Goal: Information Seeking & Learning: Understand process/instructions

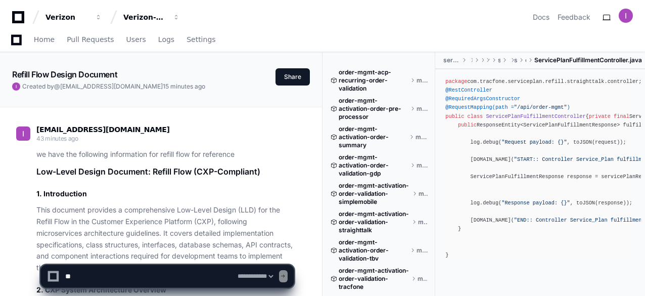
select select "*********"
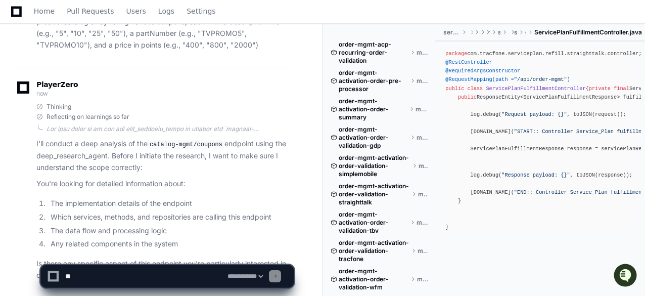
click at [155, 138] on article "I'll conduct a deep analysis of the catalog-mgmt/coupons endpoint using the dee…" at bounding box center [164, 209] width 257 height 143
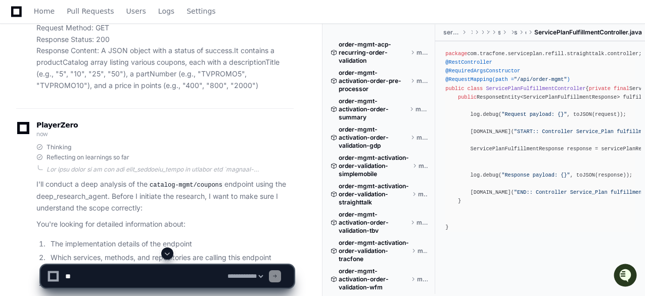
scroll to position [33639, 0]
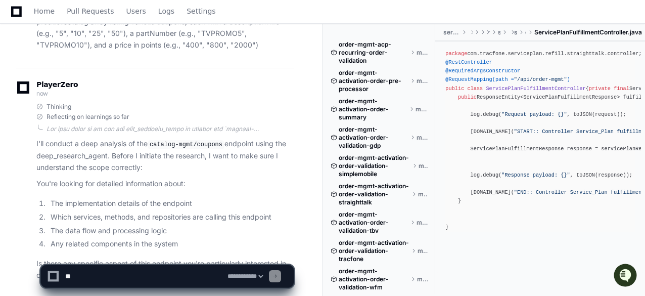
click at [214, 258] on p "Is there any specific aspect of this endpoint you're particularly interested in…" at bounding box center [164, 269] width 257 height 23
click at [241, 192] on article "I'll conduct a deep analysis of the catalog-mgmt/coupons endpoint using the dee…" at bounding box center [164, 209] width 257 height 143
click at [200, 225] on li "The data flow and processing logic" at bounding box center [171, 231] width 246 height 12
click at [178, 271] on textarea at bounding box center [144, 276] width 162 height 22
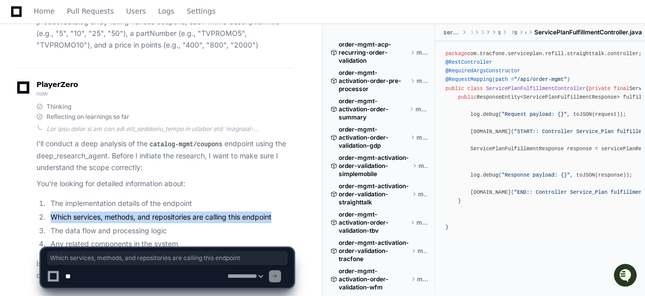
drag, startPoint x: 50, startPoint y: 152, endPoint x: 274, endPoint y: 156, distance: 224.1
click at [274, 211] on li "Which services, methods, and repositories are calling this endpoint" at bounding box center [171, 217] width 246 height 12
copy li "Which services, methods, and repositories are calling this endpoint"
drag, startPoint x: 50, startPoint y: 151, endPoint x: 273, endPoint y: 154, distance: 223.0
click at [273, 211] on li "Which services, methods, and repositories are calling this endpoint" at bounding box center [171, 217] width 246 height 12
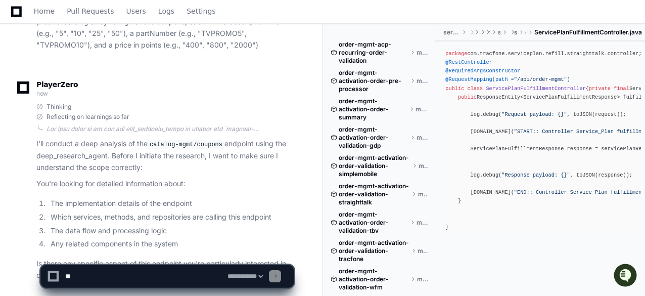
click at [142, 280] on textarea at bounding box center [144, 276] width 162 height 22
click at [174, 279] on textarea at bounding box center [144, 276] width 162 height 22
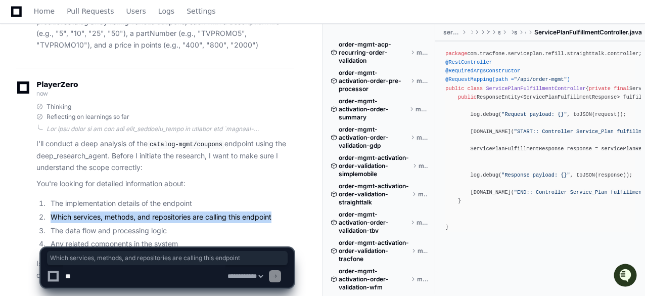
drag, startPoint x: 51, startPoint y: 151, endPoint x: 275, endPoint y: 150, distance: 223.5
click at [275, 211] on li "Which services, methods, and repositories are calling this endpoint" at bounding box center [171, 217] width 246 height 12
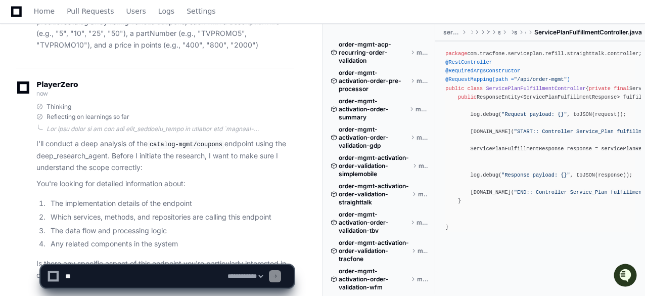
click at [278, 276] on span at bounding box center [275, 276] width 5 height 5
click at [268, 187] on article "I'll conduct a deep analysis of the catalog-mgmt/coupons endpoint using the dee…" at bounding box center [164, 209] width 257 height 143
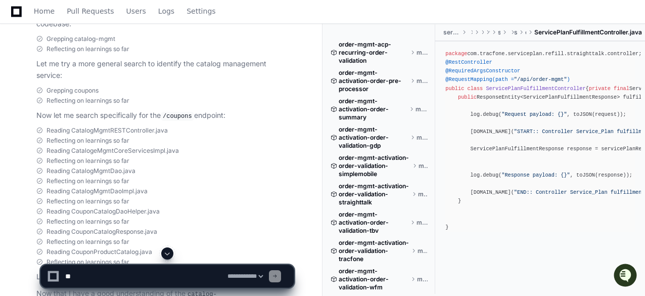
scroll to position [31313, 0]
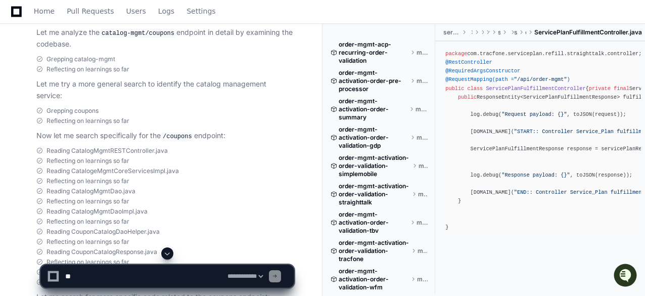
click at [144, 147] on span "Reading CatalogMgmtRESTController.java" at bounding box center [107, 151] width 121 height 8
click at [126, 147] on span "Reading CatalogMgmtRESTController.java" at bounding box center [107, 151] width 121 height 8
click at [84, 147] on span "Reading CatalogMgmtRESTController.java" at bounding box center [107, 151] width 121 height 8
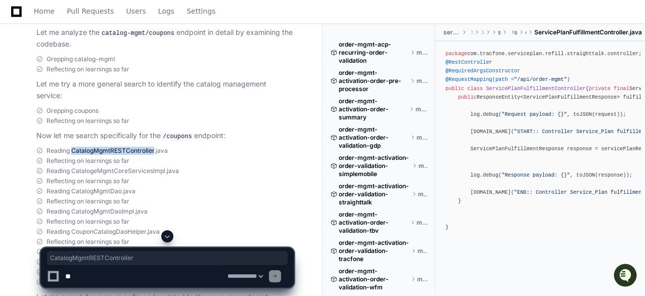
click at [84, 147] on span "Reading CatalogMgmtRESTController.java" at bounding box center [107, 151] width 121 height 8
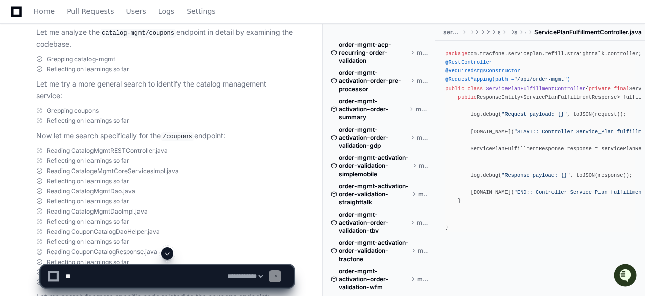
click at [70, 147] on span "Reading CatalogMgmtRESTController.java" at bounding box center [107, 151] width 121 height 8
click at [60, 147] on span "Reading CatalogMgmtRESTController.java" at bounding box center [107, 151] width 121 height 8
click at [39, 148] on span at bounding box center [39, 151] width 6 height 6
click at [54, 147] on span "Reading CatalogMgmtRESTController.java" at bounding box center [107, 151] width 121 height 8
click at [511, 93] on div "package com.tracfone.serviceplan.refill.straighttalk.controller; import com.tra…" at bounding box center [541, 141] width 190 height 182
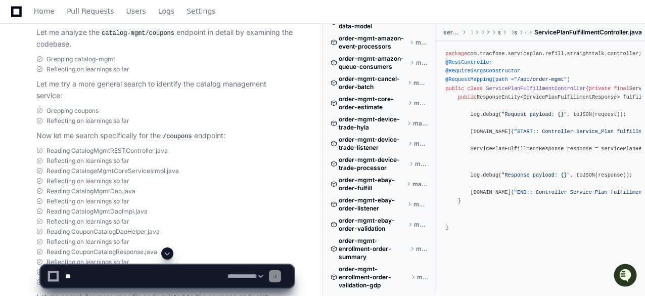
scroll to position [411, 0]
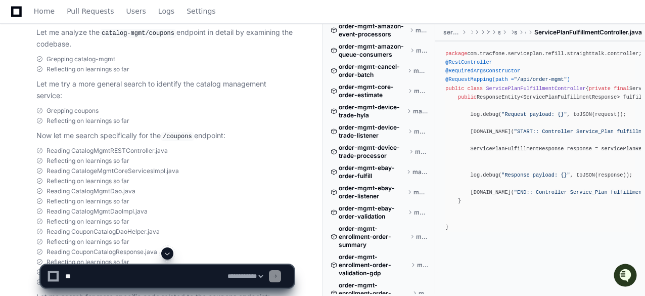
click at [143, 167] on span "Reading CatalogeMgmtCoreServicesImpl.java" at bounding box center [113, 171] width 132 height 8
click at [105, 147] on span "Reading CatalogMgmtRESTController.java" at bounding box center [107, 151] width 121 height 8
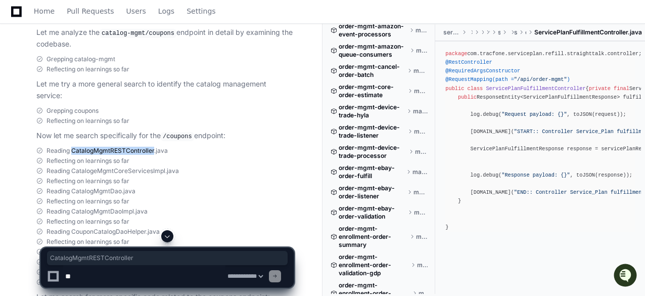
click at [105, 147] on span "Reading CatalogMgmtRESTController.java" at bounding box center [107, 151] width 121 height 8
click at [99, 147] on span "Reading CatalogMgmtRESTController.java" at bounding box center [107, 151] width 121 height 8
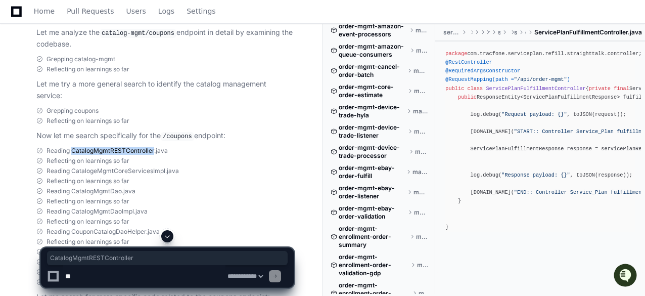
click at [99, 147] on span "Reading CatalogMgmtRESTController.java" at bounding box center [107, 151] width 121 height 8
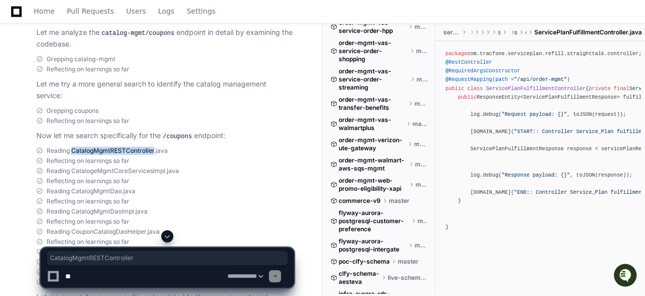
scroll to position [4714, 0]
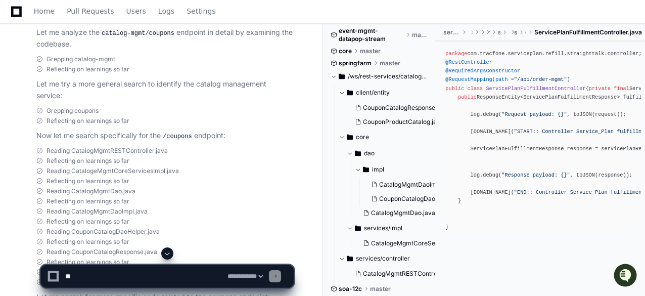
click at [434, 277] on div at bounding box center [400, 271] width 155 height 49
click at [435, 286] on div at bounding box center [400, 271] width 155 height 49
drag, startPoint x: 435, startPoint y: 286, endPoint x: 435, endPoint y: 280, distance: 6.6
click at [435, 280] on div at bounding box center [400, 271] width 155 height 49
click at [436, 264] on div at bounding box center [400, 271] width 155 height 49
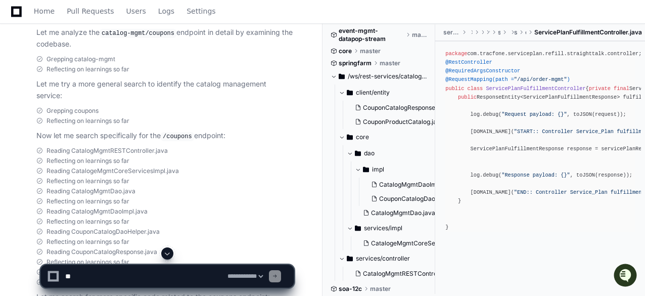
click at [436, 264] on div at bounding box center [400, 271] width 155 height 49
click at [433, 263] on div at bounding box center [400, 271] width 155 height 49
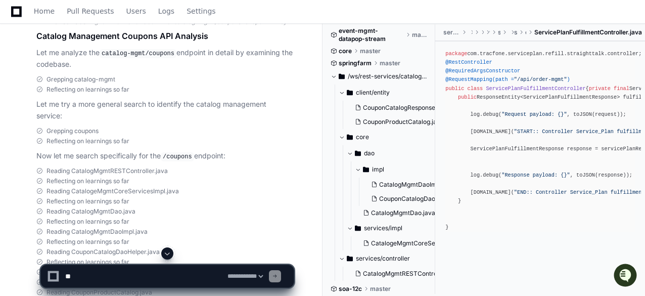
scroll to position [31272, 0]
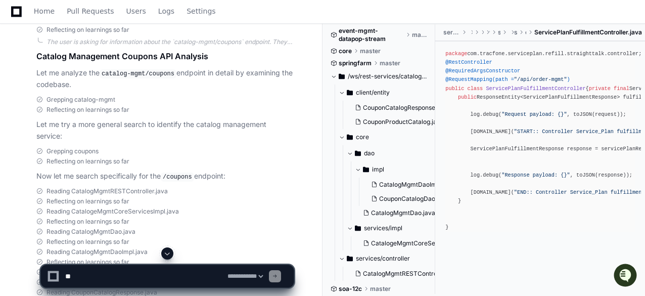
click at [408, 276] on div at bounding box center [400, 271] width 155 height 49
click at [405, 276] on div at bounding box center [400, 271] width 155 height 49
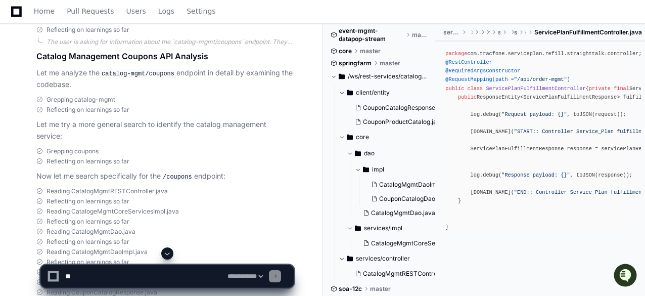
click at [401, 276] on div at bounding box center [400, 271] width 155 height 49
click at [395, 272] on div at bounding box center [400, 271] width 155 height 49
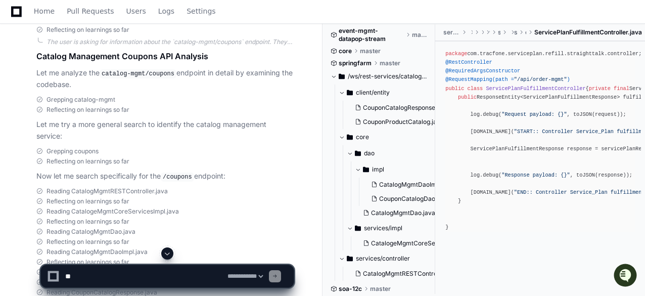
click at [380, 274] on div at bounding box center [400, 271] width 155 height 49
click at [381, 275] on div at bounding box center [400, 271] width 155 height 49
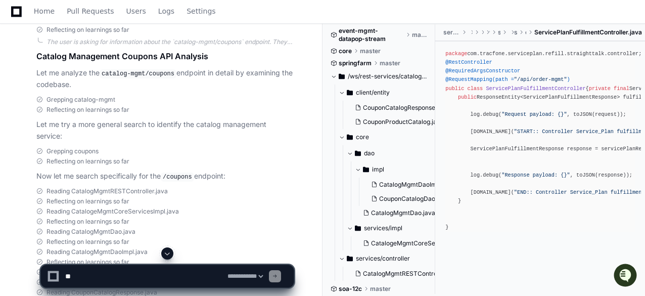
click at [381, 275] on div at bounding box center [400, 271] width 155 height 49
click at [386, 245] on span "CatalogeMgmtCoreServicesImpl.java" at bounding box center [425, 243] width 108 height 8
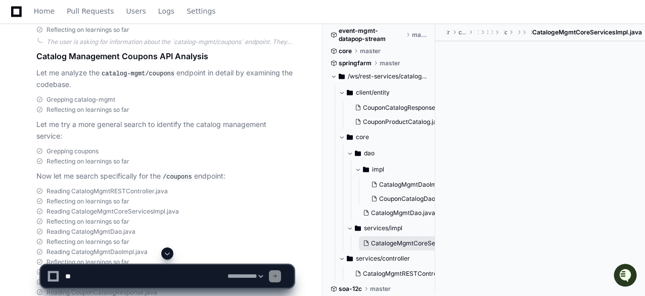
click at [386, 244] on span "CatalogeMgmtCoreServicesImpl.java" at bounding box center [425, 243] width 108 height 8
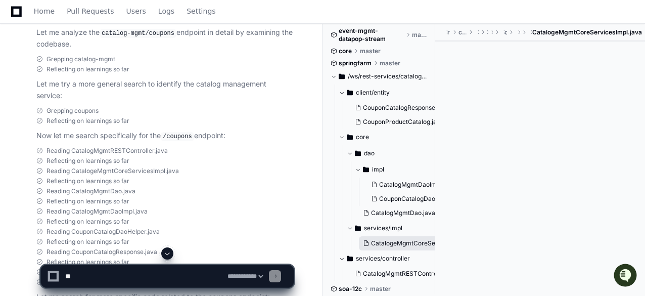
scroll to position [31333, 0]
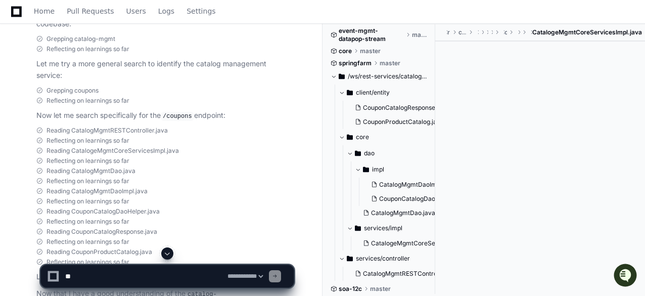
click at [382, 275] on div at bounding box center [400, 271] width 155 height 49
click at [382, 258] on div at bounding box center [400, 271] width 155 height 49
click at [378, 273] on div at bounding box center [400, 271] width 155 height 49
click at [381, 275] on div at bounding box center [400, 271] width 155 height 49
click at [397, 273] on div at bounding box center [400, 271] width 155 height 49
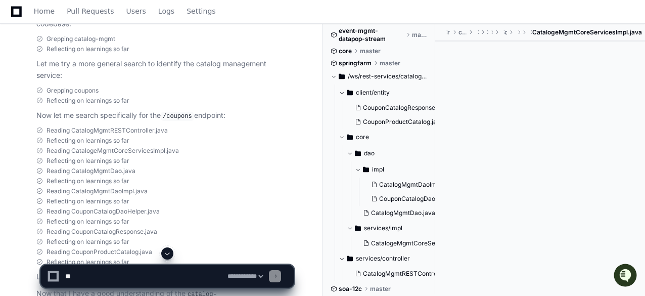
click at [160, 248] on div "Reading CouponProductCatalog.java" at bounding box center [164, 252] width 257 height 8
click at [370, 75] on span "/ws/rest-services/catalog-management/src/main/java/com/tracfone/ws/catalogmgmt" at bounding box center [388, 76] width 80 height 8
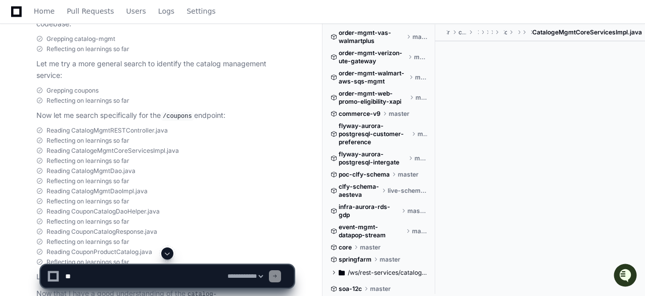
click at [497, 88] on div at bounding box center [540, 156] width 210 height 231
click at [184, 187] on div "Reading CatalogMgmtDaoImpl.java" at bounding box center [164, 191] width 257 height 8
click at [558, 103] on div at bounding box center [540, 156] width 210 height 231
click at [335, 274] on div at bounding box center [400, 271] width 155 height 49
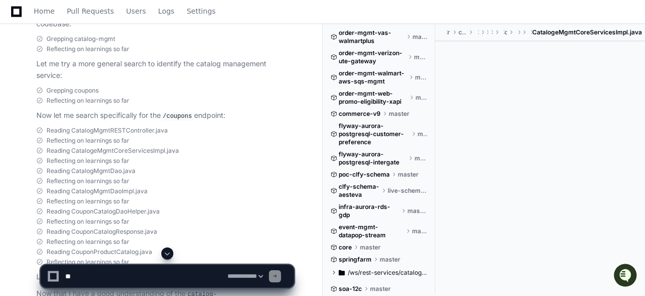
click at [337, 272] on div at bounding box center [400, 271] width 155 height 49
click at [337, 274] on div at bounding box center [400, 271] width 155 height 49
click at [357, 274] on div at bounding box center [400, 271] width 155 height 49
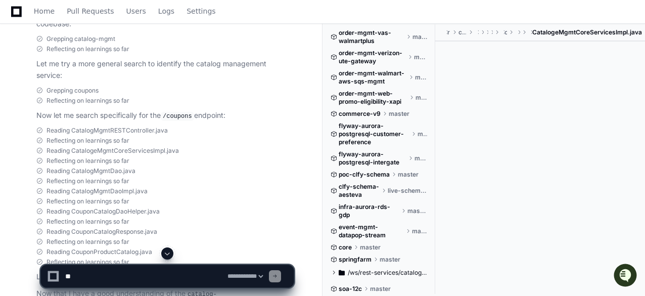
click at [357, 274] on div at bounding box center [400, 271] width 155 height 49
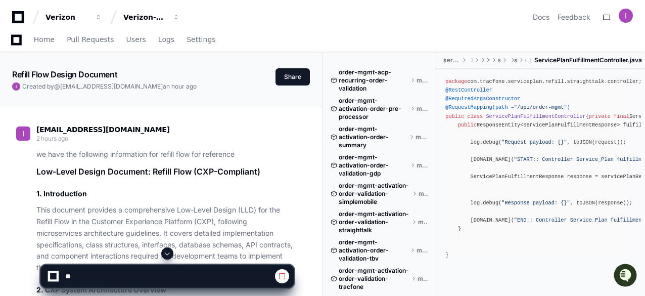
scroll to position [28827, 0]
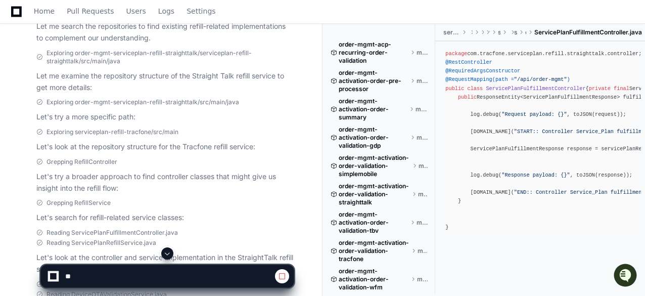
click at [273, 98] on div "Exploring order-mgmt-serviceplan-refill-straighttalk/src/main/java Let's try a …" at bounding box center [164, 110] width 257 height 25
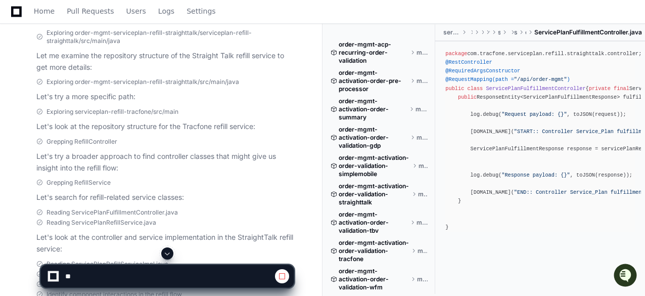
click at [165, 248] on button at bounding box center [167, 253] width 12 height 12
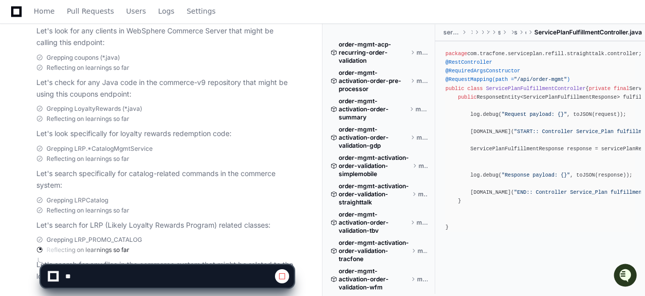
click at [163, 145] on div "Grepping LRP.*CatalogMgmtService Reflecting on learnings so far Let's search sp…" at bounding box center [164, 168] width 257 height 47
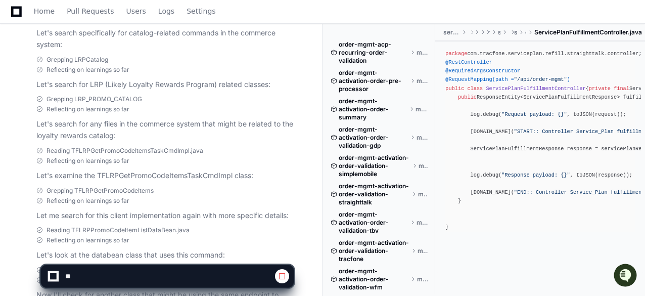
scroll to position [34748, 0]
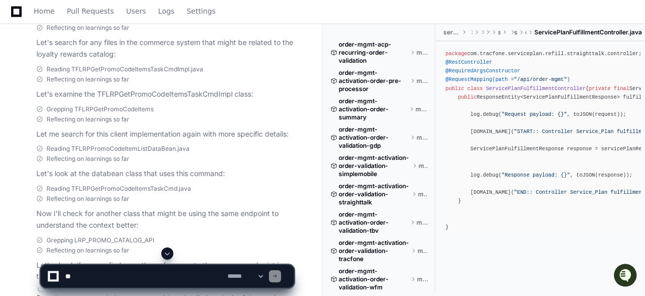
click at [218, 236] on div "Grepping LRP_PROMO_CATALOG_API Reflecting on learnings so far Let's check if we…" at bounding box center [164, 259] width 257 height 47
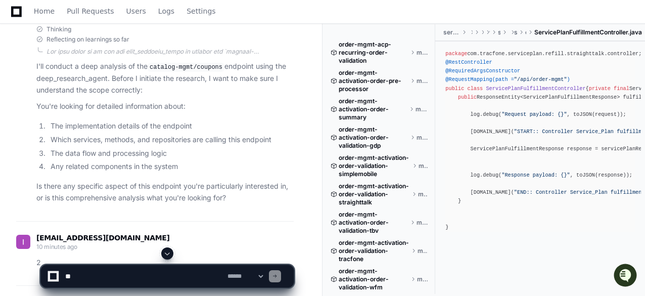
scroll to position [33676, 0]
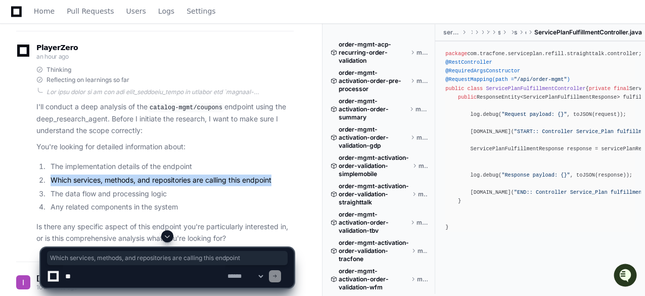
drag, startPoint x: 50, startPoint y: 113, endPoint x: 275, endPoint y: 113, distance: 225.0
click at [275, 174] on li "Which services, methods, and repositories are calling this endpoint" at bounding box center [171, 180] width 246 height 12
copy li "Which services, methods, and repositories are calling this endpoint"
click at [171, 275] on textarea at bounding box center [144, 276] width 162 height 22
click at [158, 275] on textarea at bounding box center [144, 276] width 162 height 22
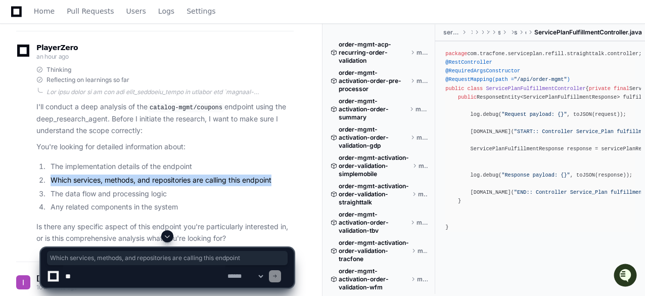
click at [162, 277] on textarea at bounding box center [144, 276] width 162 height 22
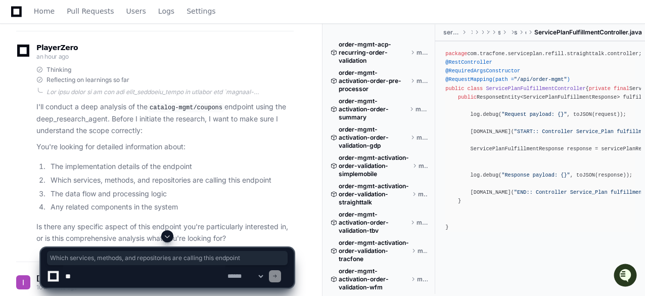
paste textarea "**********"
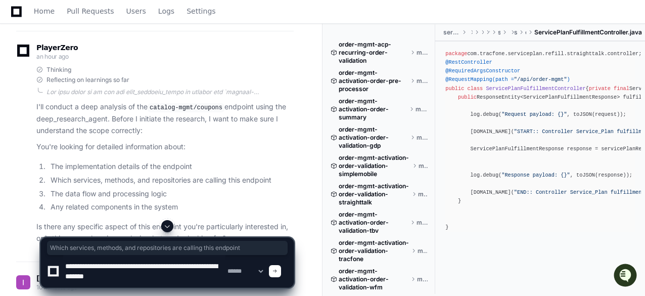
click at [97, 276] on textarea at bounding box center [144, 271] width 162 height 32
click at [158, 277] on textarea at bounding box center [144, 271] width 162 height 32
click at [136, 283] on textarea at bounding box center [144, 271] width 162 height 32
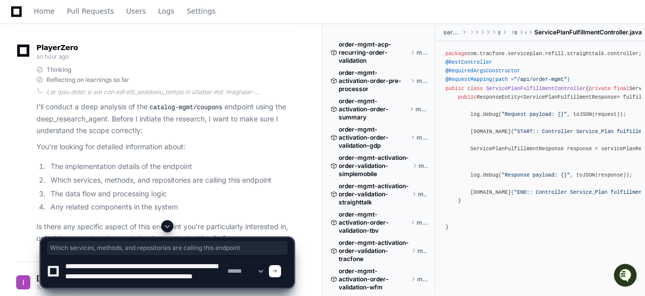
click at [186, 282] on textarea at bounding box center [144, 271] width 162 height 32
click at [131, 283] on textarea at bounding box center [144, 271] width 162 height 32
click at [177, 284] on textarea at bounding box center [144, 271] width 162 height 32
click at [118, 283] on textarea at bounding box center [144, 271] width 162 height 32
click at [188, 282] on textarea at bounding box center [144, 271] width 162 height 32
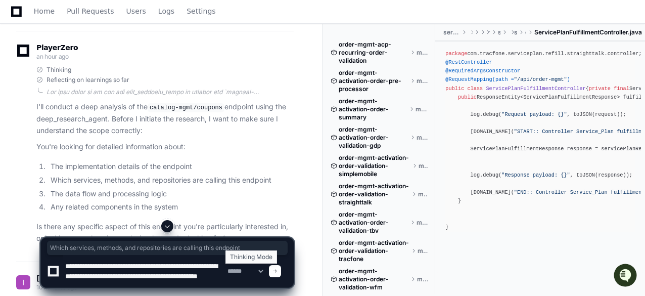
type textarea "**********"
click at [265, 271] on select "**********" at bounding box center [245, 271] width 39 height 7
select select "*********"
click at [226, 268] on select "**********" at bounding box center [245, 271] width 39 height 7
click at [278, 272] on span at bounding box center [275, 271] width 5 height 5
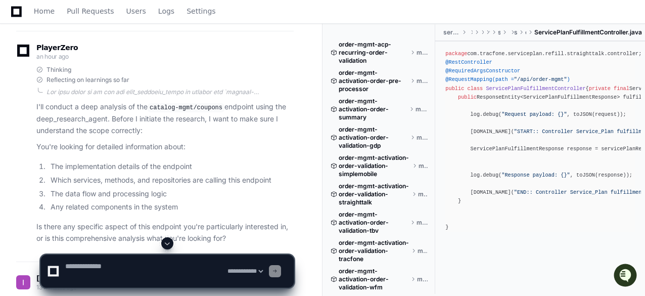
scroll to position [0, 0]
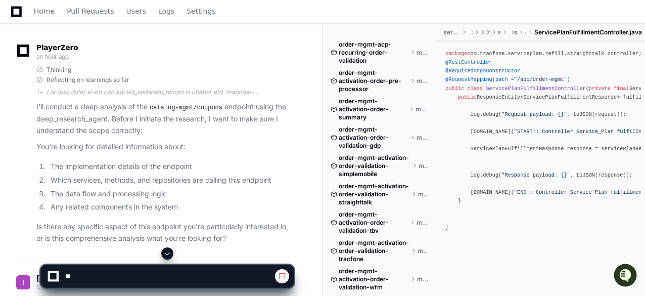
scroll to position [33676, 0]
select select "*********"
click at [201, 221] on p "Is there any specific aspect of this endpoint you're particularly interested in…" at bounding box center [164, 232] width 257 height 23
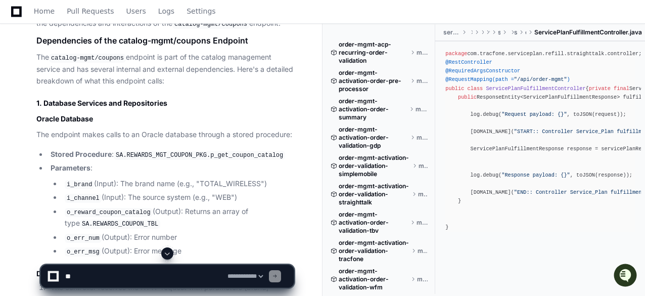
scroll to position [37248, 0]
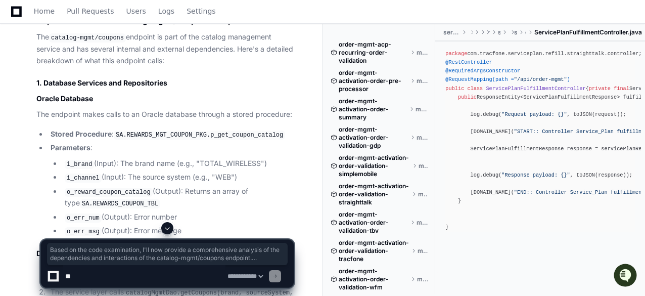
drag, startPoint x: 50, startPoint y: 57, endPoint x: 189, endPoint y: 149, distance: 166.8
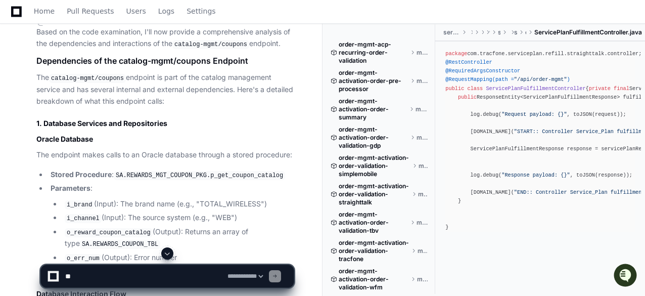
scroll to position [37188, 0]
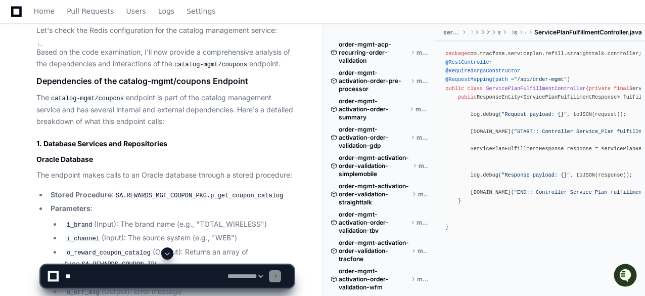
drag, startPoint x: 51, startPoint y: 120, endPoint x: 187, endPoint y: 211, distance: 164.0
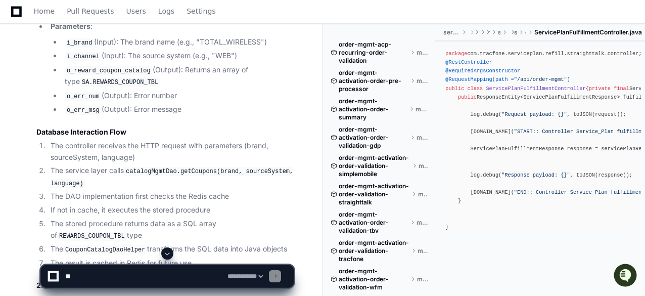
scroll to position [37390, 0]
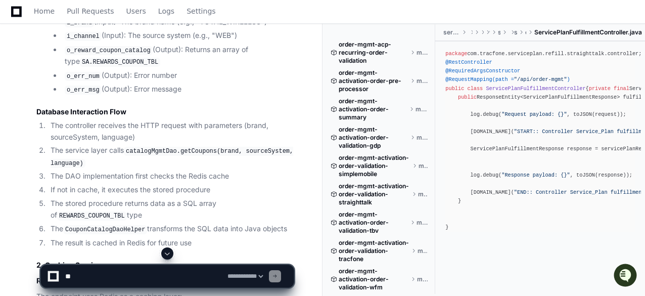
click at [146, 223] on li "The CouponCatalogDaoHelper transforms the SQL data into Java objects" at bounding box center [171, 229] width 246 height 12
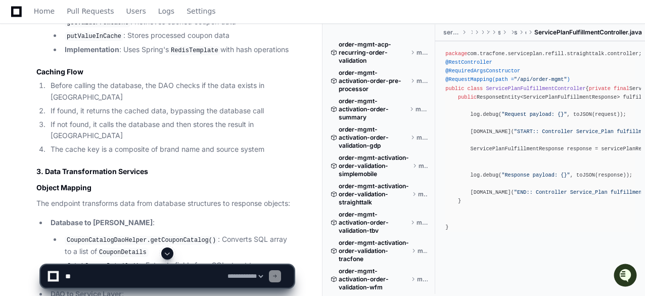
scroll to position [37734, 0]
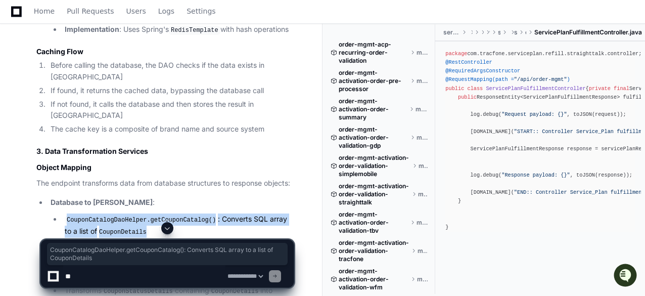
drag, startPoint x: 67, startPoint y: 114, endPoint x: 184, endPoint y: 130, distance: 118.4
click at [184, 213] on li "CouponCatalogDaoHelper.getCouponCatalog() : Converts SQL array to a list of Cou…" at bounding box center [178, 225] width 232 height 24
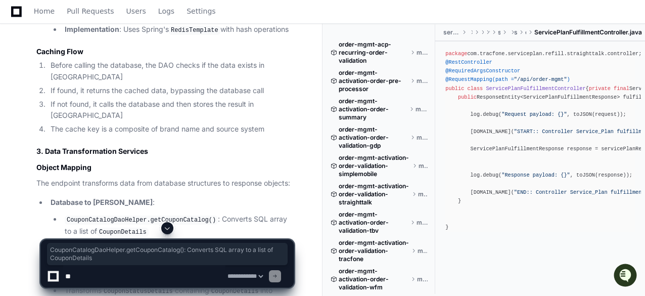
click at [186, 239] on li "fetchCouponDetails() : Extracts fields from SQL struct to populate CouponDetail…" at bounding box center [178, 251] width 232 height 24
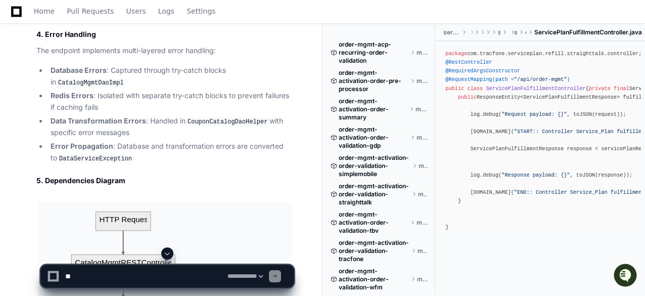
scroll to position [38118, 0]
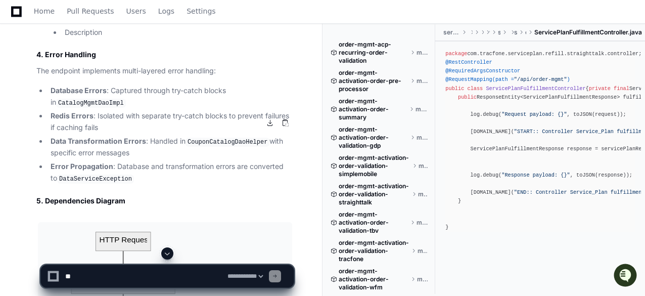
click at [271, 124] on button at bounding box center [269, 122] width 15 height 15
click at [159, 161] on li "Error Propagation : Database and transformation errors are converted to DataSer…" at bounding box center [171, 172] width 246 height 23
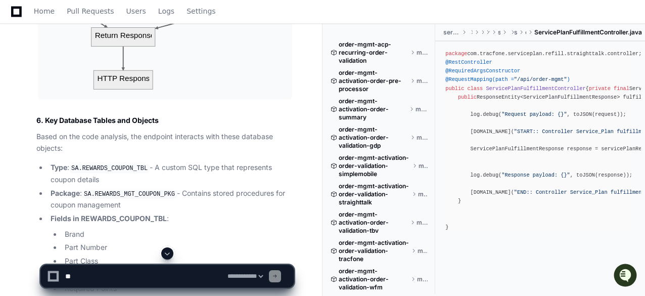
scroll to position [38902, 0]
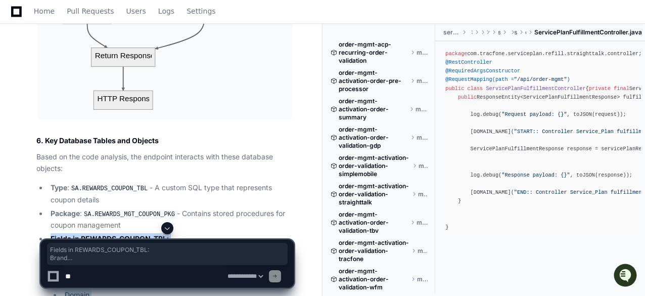
drag, startPoint x: 51, startPoint y: 134, endPoint x: 126, endPoint y: 218, distance: 113.5
click at [126, 233] on li "Fields in REWARDS_COUPON_TBL : Brand Part Number Part Class Domain Required Poi…" at bounding box center [171, 293] width 246 height 120
copy article "Fields in REWARDS_COUPON_TBL : Brand Part Number Part Class Domain Required Poi…"
click at [242, 262] on li "Part Number" at bounding box center [178, 268] width 232 height 12
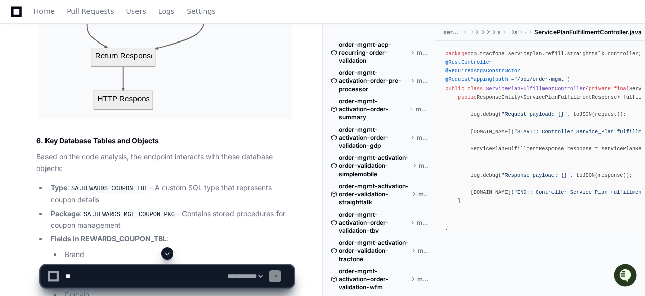
click at [175, 182] on li "Type : SA.REWARDS_COUPON_TBL - A custom SQL type that represents coupon details" at bounding box center [171, 193] width 246 height 23
click at [150, 182] on li "Type : SA.REWARDS_COUPON_TBL - A custom SQL type that represents coupon details" at bounding box center [171, 193] width 246 height 23
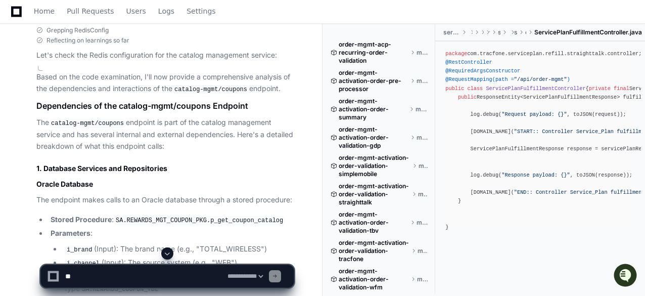
scroll to position [37224, 0]
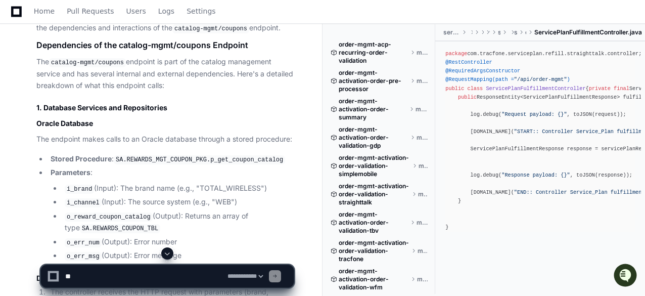
click at [52, 183] on ul "i_brand (Input): The brand name (e.g., "TOTAL_WIRELESS") i_channel (Input): The…" at bounding box center [172, 222] width 243 height 79
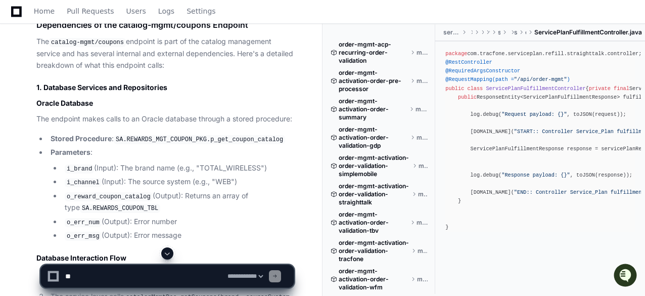
scroll to position [37264, 0]
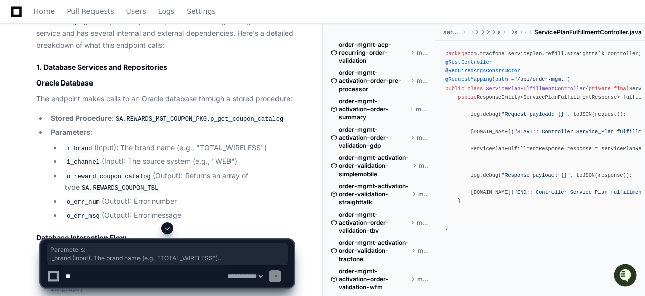
drag, startPoint x: 46, startPoint y: 56, endPoint x: 187, endPoint y: 141, distance: 164.7
click at [187, 141] on ul "Stored Procedure : SA.REWARDS_MGT_COUPON_PKG.p_get_coupon_catalog Parameters : …" at bounding box center [164, 167] width 257 height 109
copy li "Parameters : i_brand (Input): The brand name (e.g., "TOTAL_WIRELESS") i_channel…"
click at [156, 170] on li "o_reward_coupon_catalog (Output): Returns an array of type SA.REWARDS_COUPON_TBL" at bounding box center [178, 182] width 232 height 24
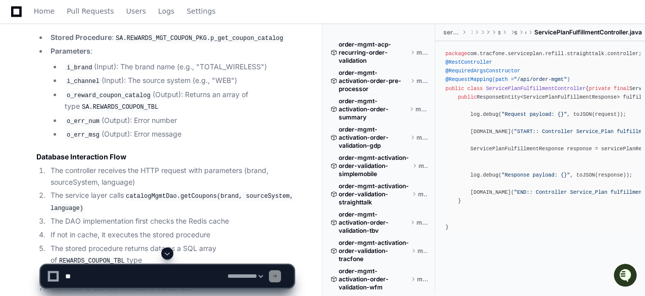
scroll to position [37365, 0]
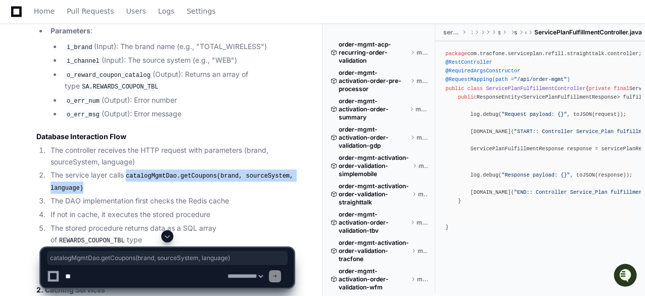
drag, startPoint x: 130, startPoint y: 98, endPoint x: 136, endPoint y: 106, distance: 9.5
click at [136, 169] on li "The service layer calls catalogMgmtDao.getCoupons(brand, sourceSystem, language)" at bounding box center [171, 181] width 246 height 24
copy code "catalogMgmtDao.getCoupons(brand, sourceSystem, language)"
click at [142, 169] on li "The service layer calls catalogMgmtDao.getCoupons(brand, sourceSystem, language)" at bounding box center [171, 181] width 246 height 24
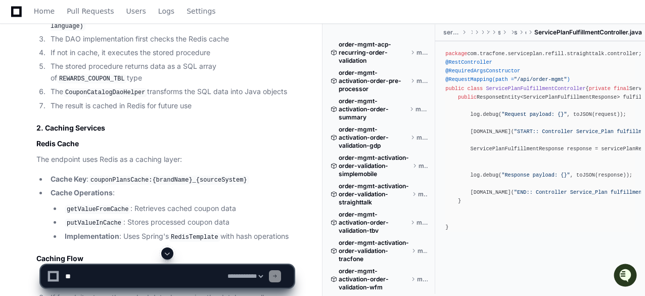
scroll to position [37547, 0]
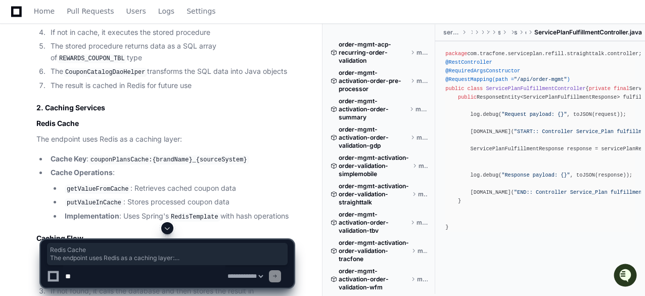
drag, startPoint x: 34, startPoint y: 45, endPoint x: 292, endPoint y: 134, distance: 272.8
copy article "Redis Cache The endpoint uses Redis as a caching layer: Cache Key : couponPlans…"
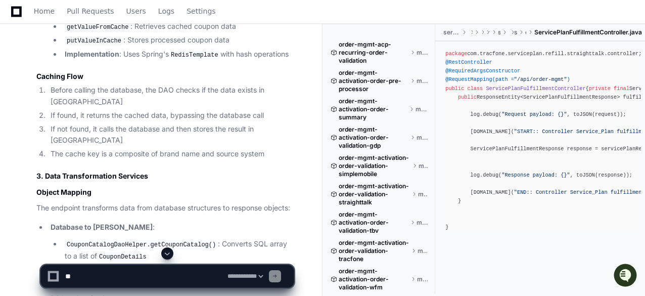
scroll to position [37729, 0]
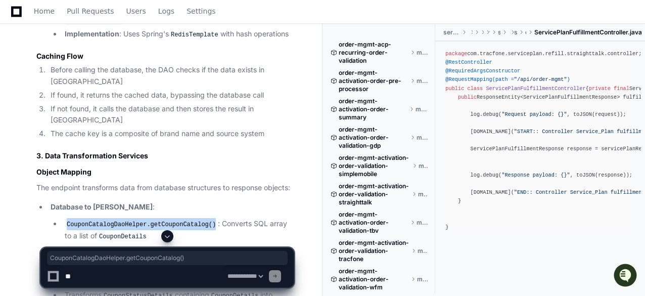
drag, startPoint x: 68, startPoint y: 121, endPoint x: 206, endPoint y: 121, distance: 138.1
click at [206, 218] on li "CouponCatalogDaoHelper.getCouponCatalog() : Converts SQL array to a list of Cou…" at bounding box center [178, 230] width 232 height 24
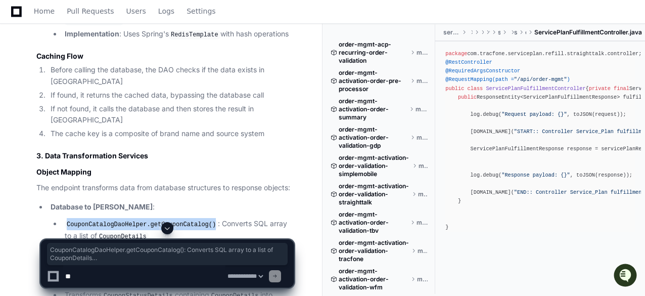
drag, startPoint x: 141, startPoint y: 157, endPoint x: 47, endPoint y: 118, distance: 101.5
copy ul "CouponCatalogDaoHelper.getCouponCatalog() : Converts SQL array to a list of Cou…"
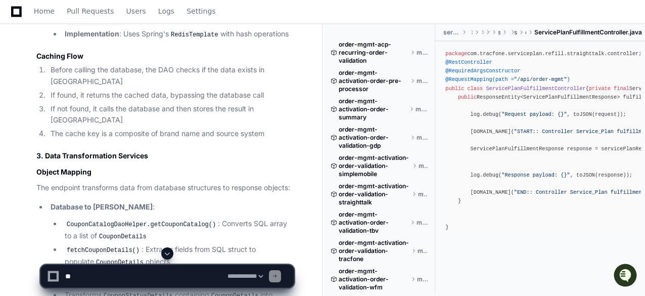
click at [198, 273] on p "DAO to Service Layer :" at bounding box center [172, 279] width 243 height 12
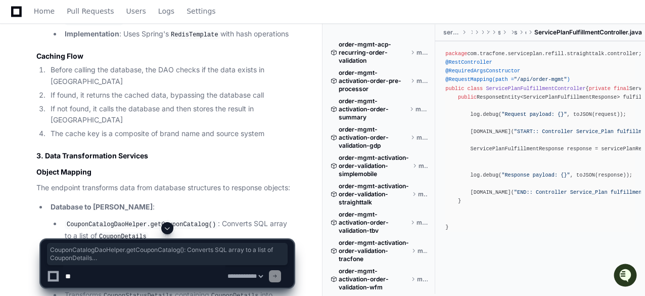
drag, startPoint x: 66, startPoint y: 119, endPoint x: 143, endPoint y: 160, distance: 86.7
click at [143, 218] on ul "CouponCatalogDaoHelper.getCouponCatalog() : Converts SQL array to a list of Cou…" at bounding box center [172, 243] width 243 height 50
copy ul "CouponCatalogDaoHelper.getCouponCatalog() : Converts SQL array to a list of Cou…"
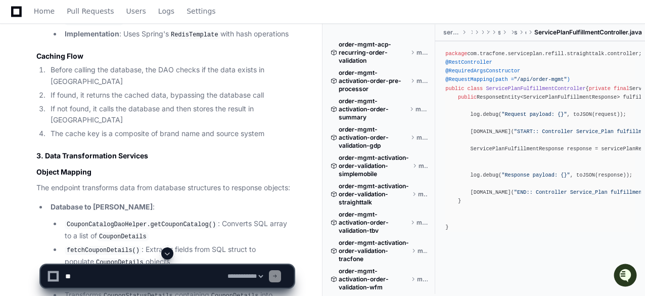
click at [154, 201] on p "Database to [PERSON_NAME] :" at bounding box center [172, 207] width 243 height 12
click at [121, 232] on code "CouponDetails" at bounding box center [123, 236] width 52 height 9
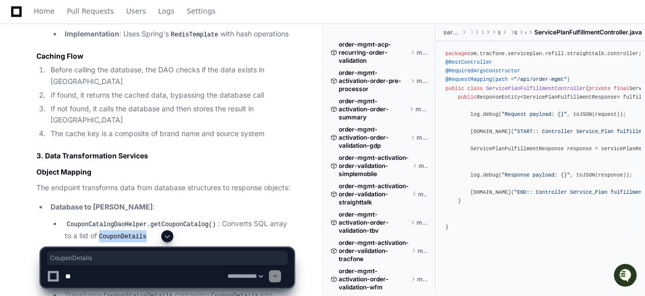
click at [121, 232] on code "CouponDetails" at bounding box center [123, 236] width 52 height 9
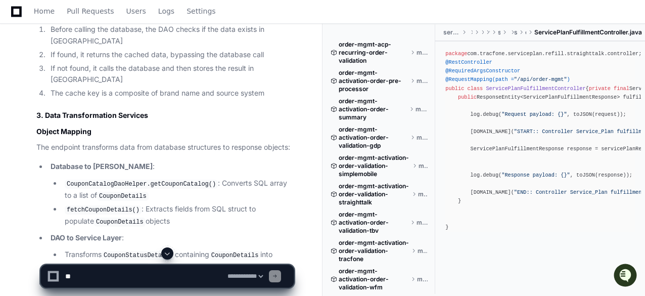
scroll to position [37790, 0]
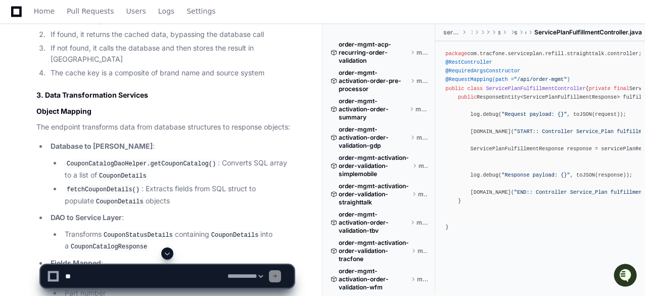
click at [152, 231] on code "CouponStatusDetails" at bounding box center [138, 235] width 73 height 9
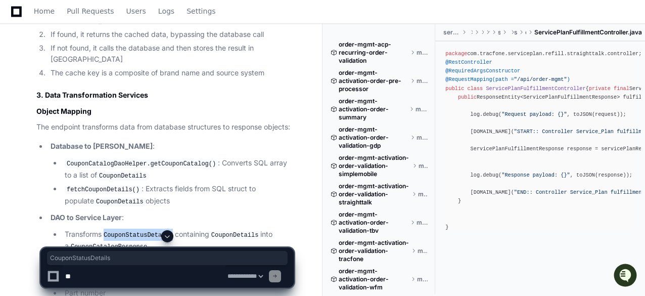
click at [152, 231] on code "CouponStatusDetails" at bounding box center [138, 235] width 73 height 9
click at [122, 242] on code "CouponCatalogResponse" at bounding box center [109, 246] width 80 height 9
click at [152, 231] on code "CouponStatusDetails" at bounding box center [138, 235] width 73 height 9
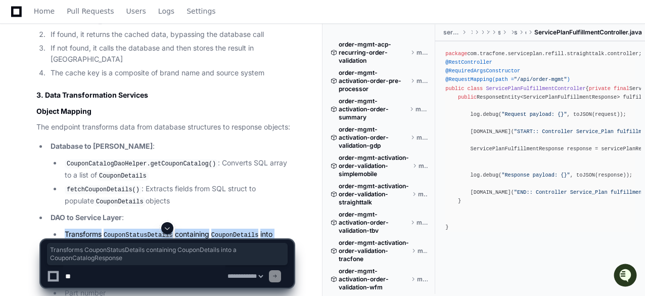
drag, startPoint x: 138, startPoint y: 141, endPoint x: 67, endPoint y: 128, distance: 71.9
click at [67, 229] on li "Transforms CouponStatusDetails containing CouponDetails into a CouponCatalogRes…" at bounding box center [178, 241] width 232 height 24
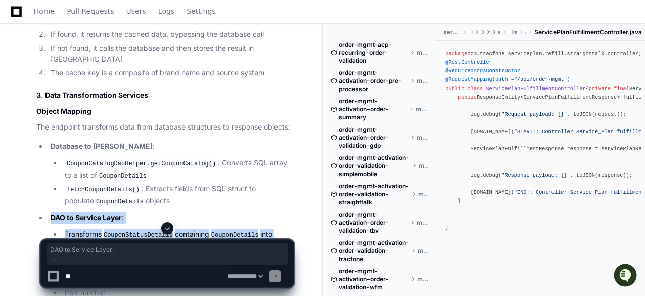
drag, startPoint x: 49, startPoint y: 111, endPoint x: 137, endPoint y: 138, distance: 91.5
click at [137, 212] on li "DAO to Service Layer : Transforms CouponStatusDetails containing CouponDetails …" at bounding box center [171, 232] width 246 height 40
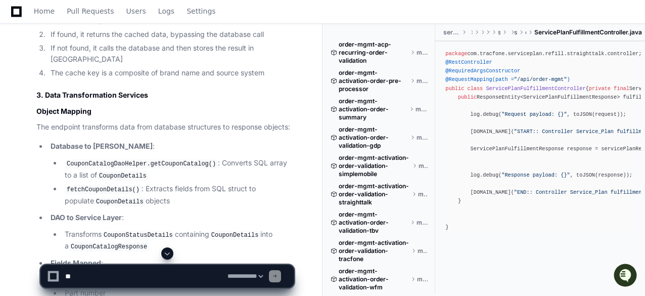
click at [108, 159] on code "CouponCatalogDaoHelper.getCouponCatalog()" at bounding box center [141, 163] width 153 height 9
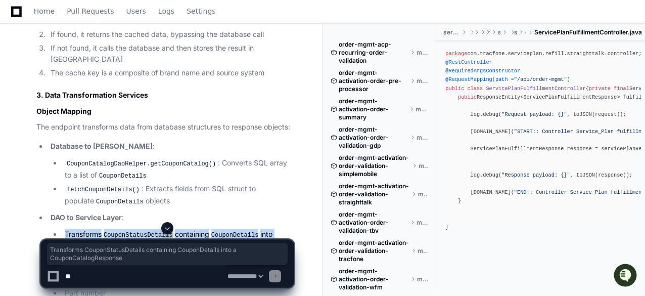
drag, startPoint x: 65, startPoint y: 127, endPoint x: 141, endPoint y: 143, distance: 77.5
click at [141, 229] on li "Transforms CouponStatusDetails containing CouponDetails into a CouponCatalogRes…" at bounding box center [178, 241] width 232 height 24
copy li "Transforms CouponStatusDetails containing CouponDetails into a CouponCatalogRes…"
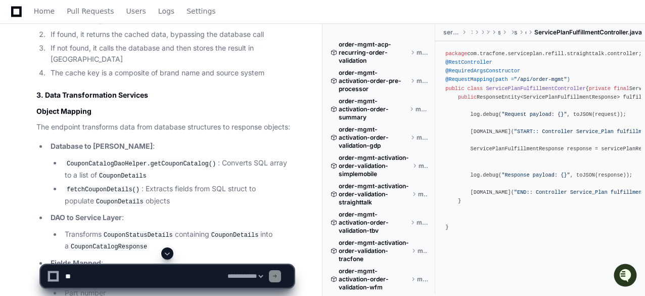
click at [214, 183] on li "fetchCouponDetails() : Extracts fields from SQL struct to populate CouponDetail…" at bounding box center [178, 195] width 232 height 24
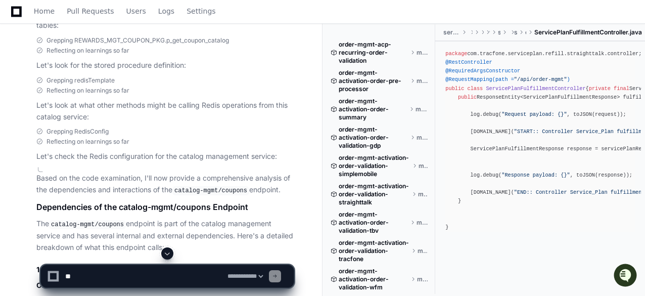
scroll to position [37042, 0]
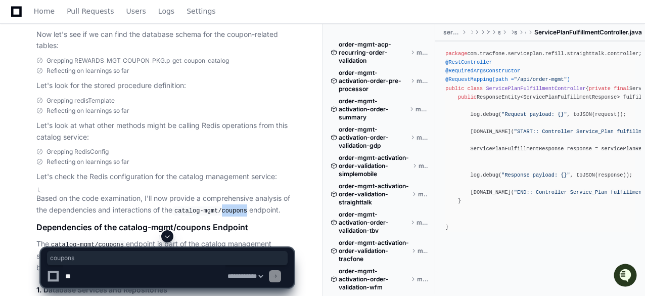
drag, startPoint x: 221, startPoint y: 137, endPoint x: 246, endPoint y: 135, distance: 24.3
click at [246, 206] on code "catalog-mgmt/coupons" at bounding box center [210, 210] width 77 height 9
copy code "coupons"
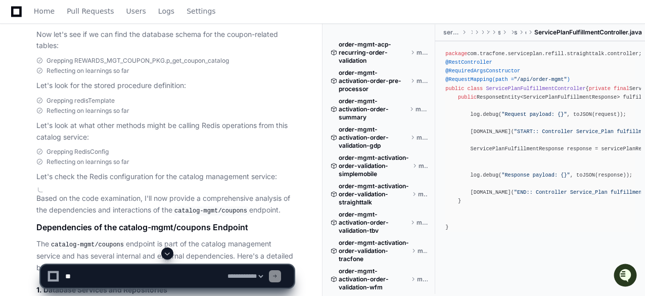
click at [162, 238] on p "The catalog-mgmt/coupons endpoint is part of the catalog management service and…" at bounding box center [164, 255] width 257 height 35
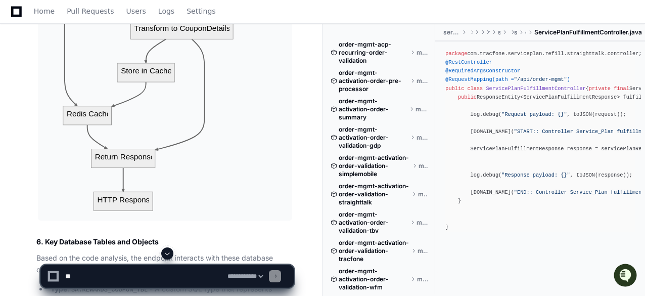
scroll to position [38761, 0]
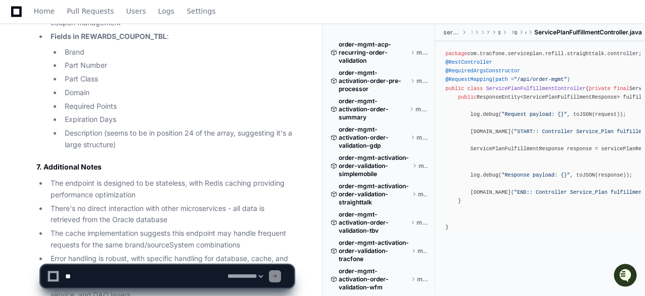
scroll to position [39125, 0]
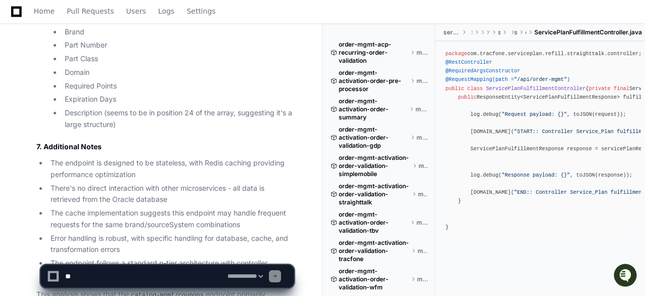
click at [216, 257] on li "The endpoint follows a standard n-tier architecture with controller, service, a…" at bounding box center [171, 268] width 246 height 23
click at [171, 207] on li "The cache implementation suggests this endpoint may handle frequent requests fo…" at bounding box center [171, 218] width 246 height 23
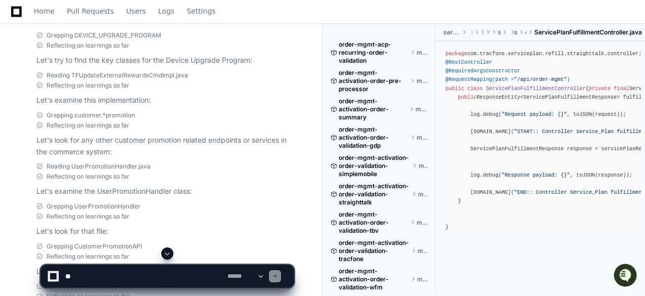
click at [198, 186] on p "Let's examine the UserPromotionHandler class:" at bounding box center [164, 192] width 257 height 12
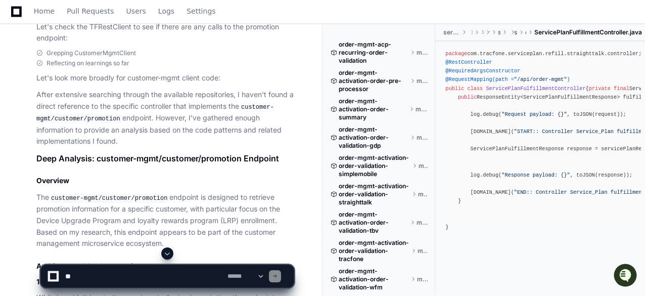
scroll to position [41142, 0]
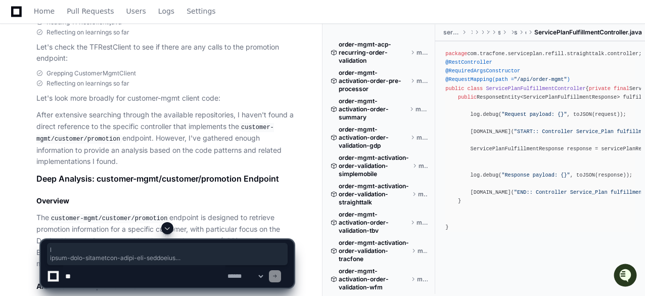
drag, startPoint x: 433, startPoint y: 29, endPoint x: 440, endPoint y: 64, distance: 35.5
click at [440, 64] on div "order-mgmt-acp-recurring-order-validation master order-mgmt-activation-order-pr…" at bounding box center [488, 160] width 315 height 273
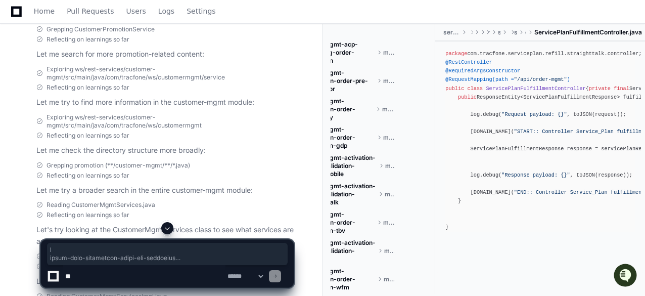
scroll to position [42184, 0]
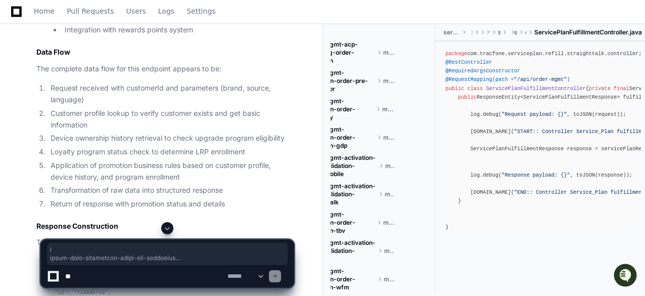
click at [174, 132] on li "Device ownership history retrieval to check upgrade program eligibility" at bounding box center [171, 138] width 246 height 12
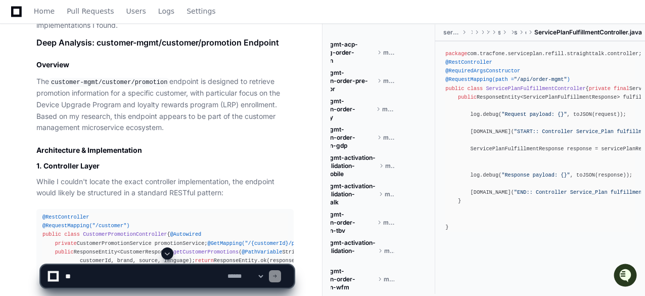
scroll to position [41258, 0]
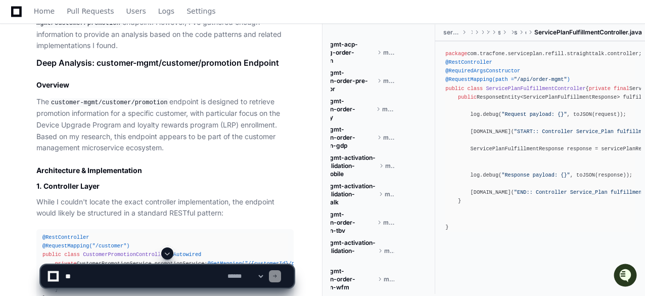
click at [86, 251] on span "CustomerPromotionController" at bounding box center [125, 254] width 84 height 6
click at [108, 251] on span "CustomerPromotionController" at bounding box center [125, 254] width 84 height 6
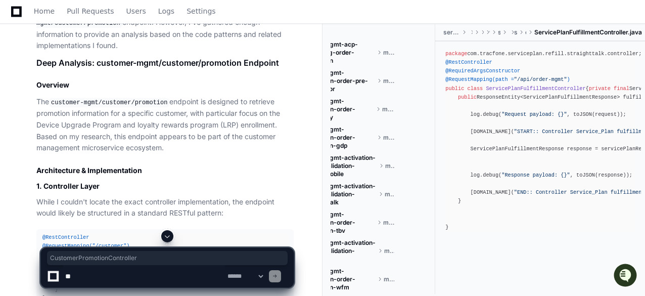
click at [108, 251] on span "CustomerPromotionController" at bounding box center [125, 254] width 84 height 6
click at [123, 251] on span "CustomerPromotionController" at bounding box center [125, 254] width 84 height 6
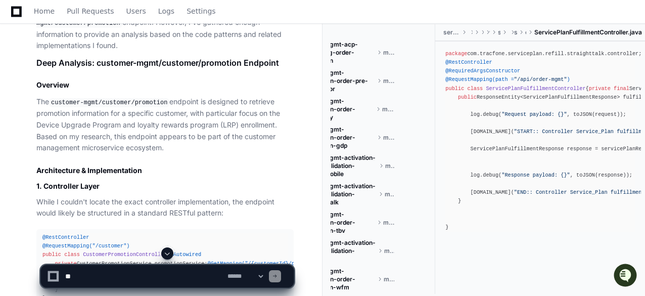
click at [109, 196] on p "While I couldn't locate the exact controller implementation, the endpoint would…" at bounding box center [164, 207] width 257 height 23
click at [118, 181] on h3 "1. Controller Layer" at bounding box center [164, 186] width 257 height 10
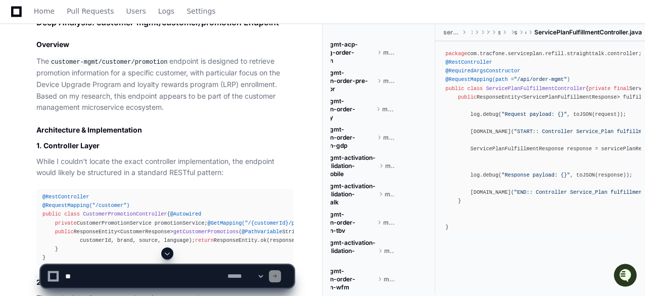
scroll to position [41319, 0]
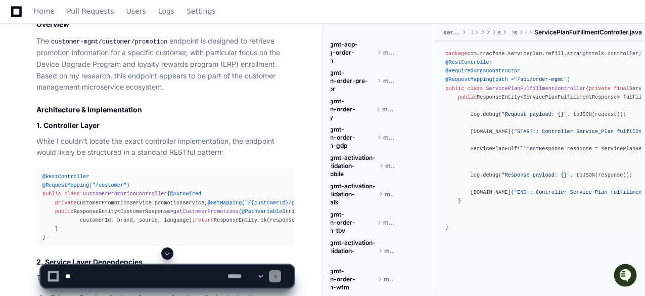
click at [84, 191] on span "CustomerPromotionController" at bounding box center [125, 194] width 84 height 6
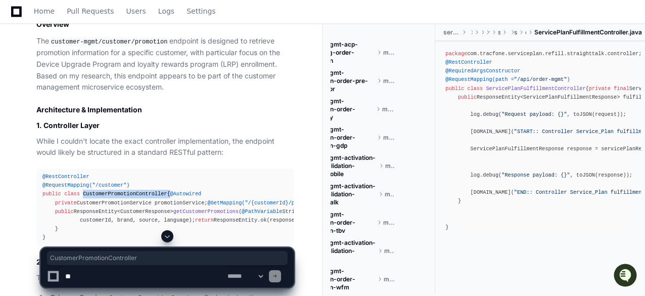
click at [84, 191] on span "CustomerPromotionController" at bounding box center [125, 194] width 84 height 6
copy div "CustomerPromotionController"
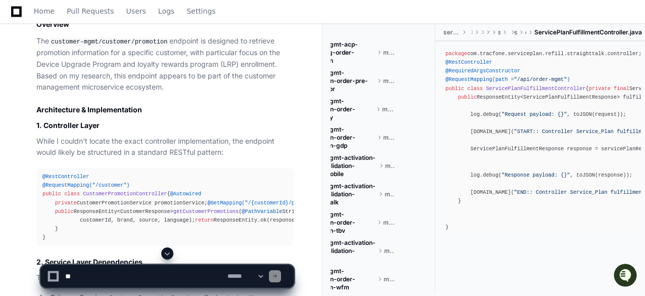
click at [248, 172] on div "@RestController @RequestMapping("/customer") public class CustomerPromotionCont…" at bounding box center [164, 206] width 245 height 69
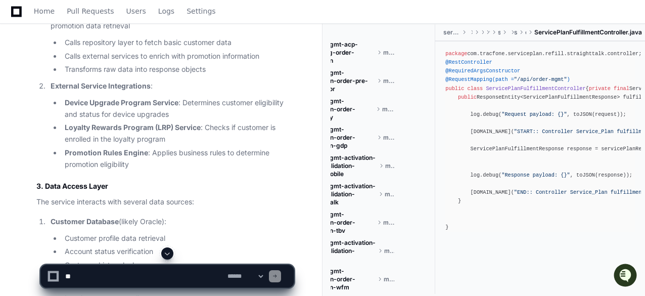
scroll to position [41622, 0]
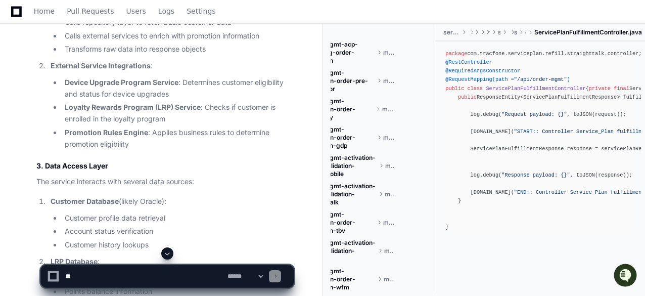
click at [132, 161] on h3 "3. Data Access Layer" at bounding box center [164, 166] width 257 height 10
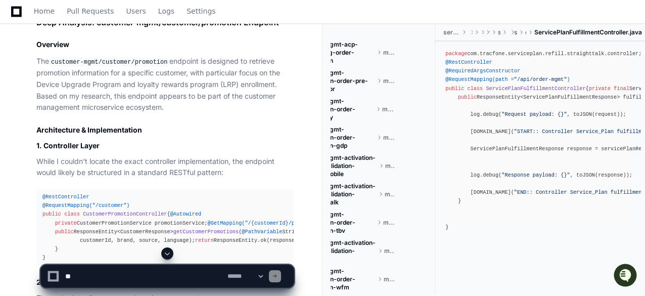
scroll to position [41278, 0]
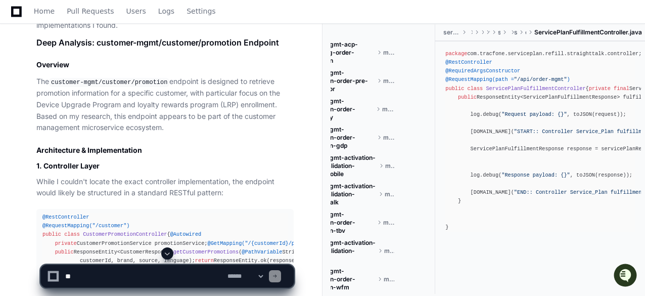
click at [90, 231] on span "CustomerPromotionController" at bounding box center [125, 234] width 84 height 6
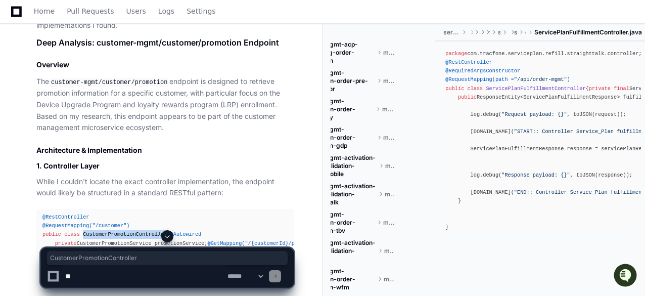
click at [90, 231] on span "CustomerPromotionController" at bounding box center [125, 234] width 84 height 6
copy span "CustomerPromotionController"
click at [130, 213] on div "@RestController @RequestMapping("/customer") public class CustomerPromotionCont…" at bounding box center [164, 247] width 245 height 69
copy div "CustomerPromotionService"
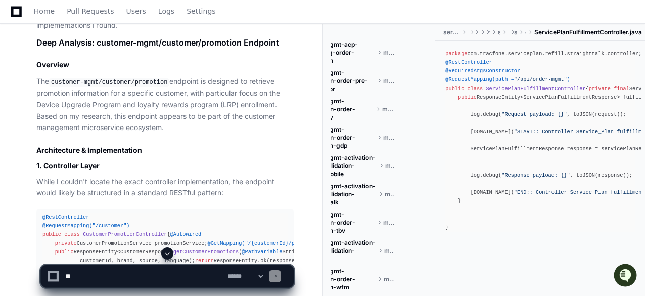
click at [175, 249] on span "getCustomerPromotions" at bounding box center [205, 252] width 65 height 6
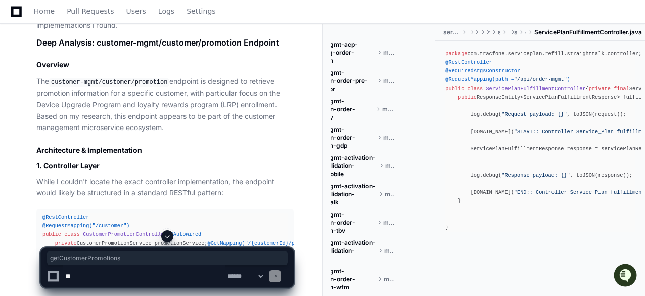
click at [175, 249] on span "getCustomerPromotions" at bounding box center [205, 252] width 65 height 6
copy span "getCustomerPromotions"
click at [167, 213] on div "@RestController @RequestMapping("/customer") public class CustomerPromotionCont…" at bounding box center [164, 247] width 245 height 69
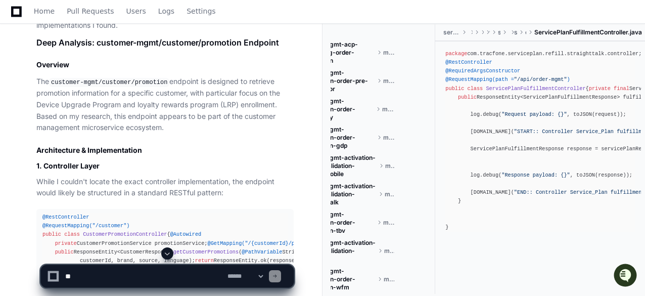
click at [180, 249] on span "getCustomerPromotions" at bounding box center [205, 252] width 65 height 6
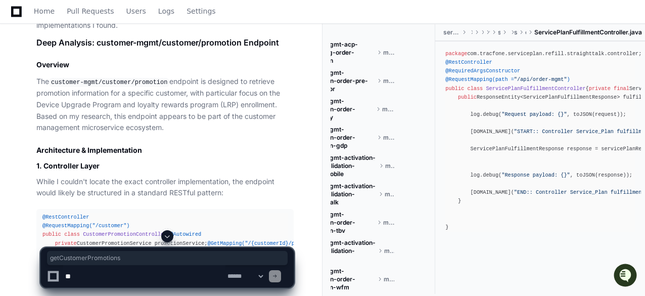
copy span "getCustomerPromotions"
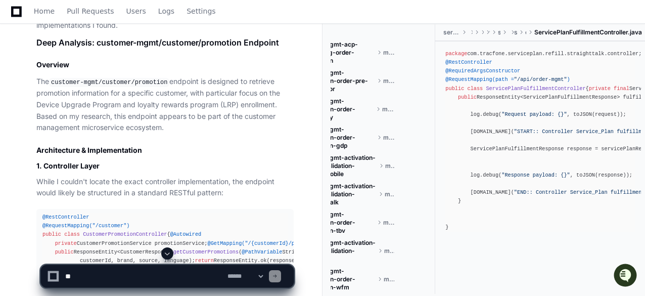
click at [249, 213] on div "@RestController @RequestMapping("/customer") public class CustomerPromotionCont…" at bounding box center [164, 247] width 245 height 69
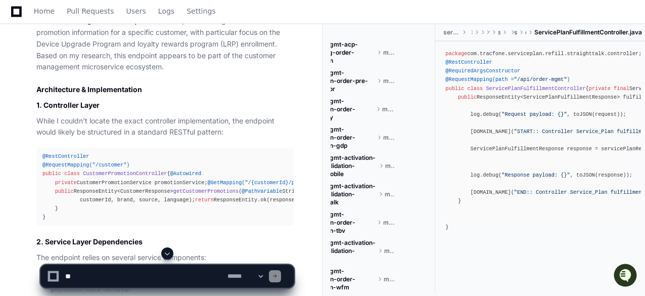
scroll to position [41359, 0]
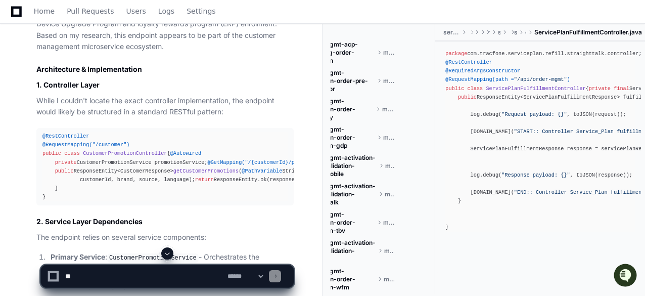
click at [212, 143] on div "@RestController @RequestMapping("/customer") public class CustomerPromotionCont…" at bounding box center [164, 166] width 245 height 69
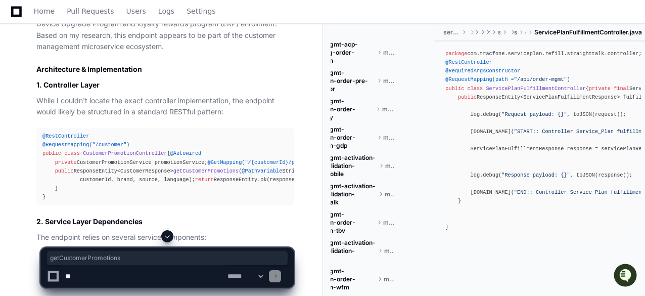
click at [212, 143] on div "@RestController @RequestMapping("/customer") public class CustomerPromotionCont…" at bounding box center [164, 166] width 245 height 69
copy div "getCustomerPromotions"
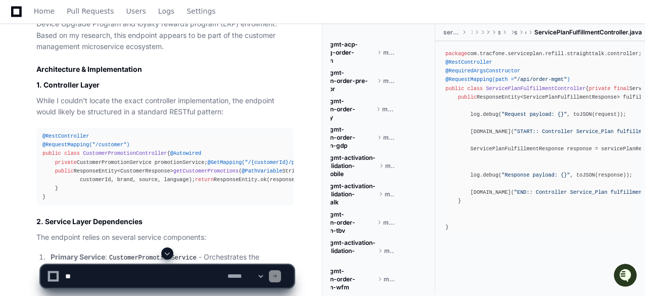
click at [186, 171] on div "@RestController @RequestMapping("/customer") public class CustomerPromotionCont…" at bounding box center [164, 166] width 245 height 69
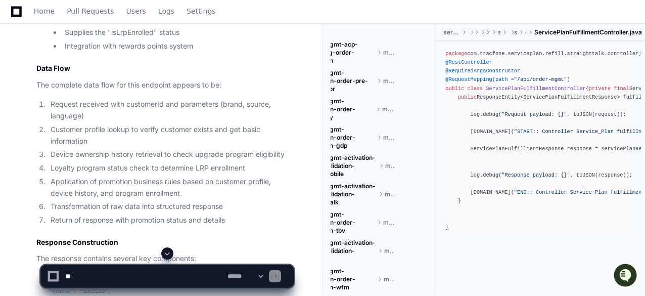
scroll to position [42148, 0]
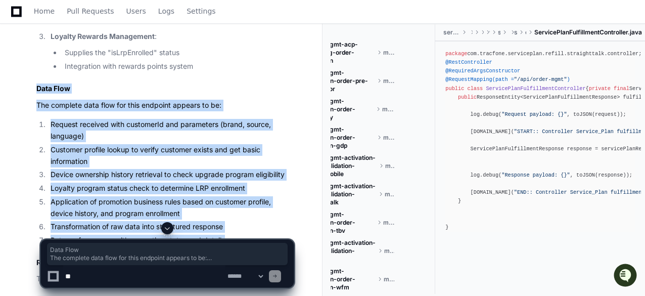
drag, startPoint x: 33, startPoint y: 69, endPoint x: 234, endPoint y: 218, distance: 249.8
copy article "Data Flow The complete data flow for this endpoint appears to be: Request recei…"
click at [207, 169] on li "Device ownership history retrieval to check upgrade program eligibility" at bounding box center [171, 175] width 246 height 12
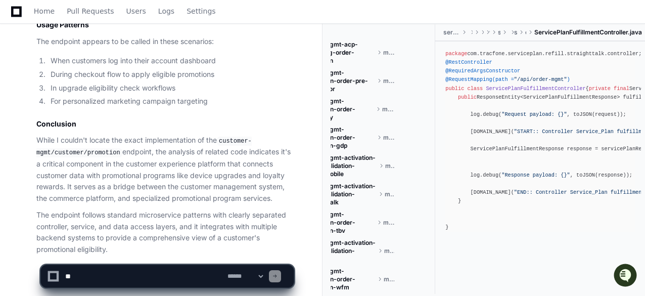
scroll to position [42735, 0]
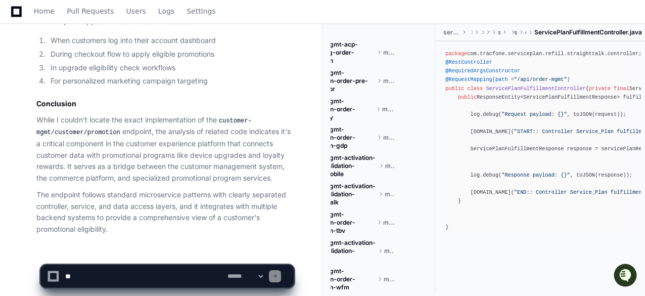
click at [141, 161] on p "While I couldn't locate the exact implementation of the customer-mgmt/customer/…" at bounding box center [164, 149] width 257 height 70
